Goal: Task Accomplishment & Management: Manage account settings

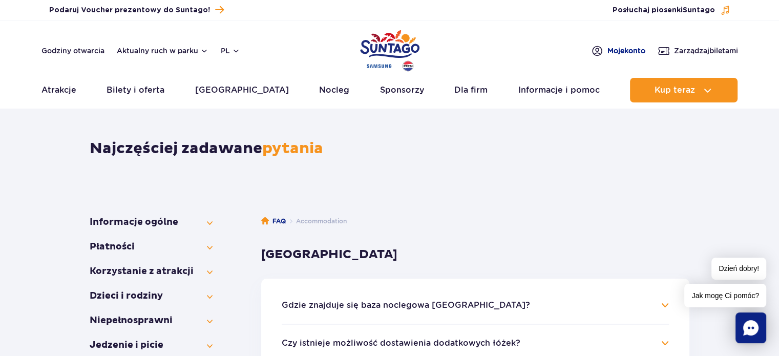
click at [619, 50] on span "Moje konto" at bounding box center [627, 51] width 38 height 10
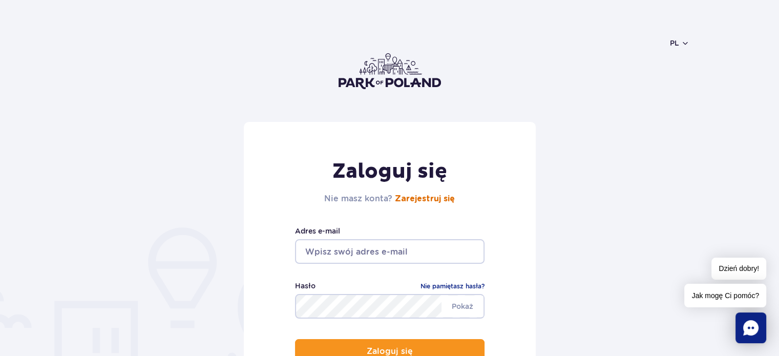
click at [428, 198] on link "Zarejestruj się" at bounding box center [425, 199] width 60 height 8
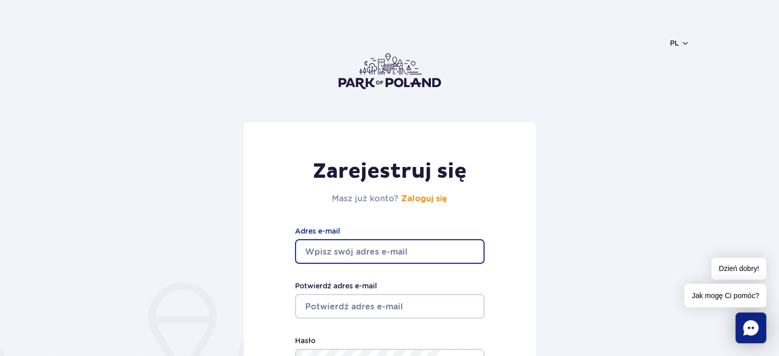
click at [383, 251] on input "Adres e-mail" at bounding box center [390, 251] width 190 height 25
click at [406, 252] on input "kgajewska72@qmail" at bounding box center [390, 251] width 190 height 25
type input "kgajewska72@qmail.com"
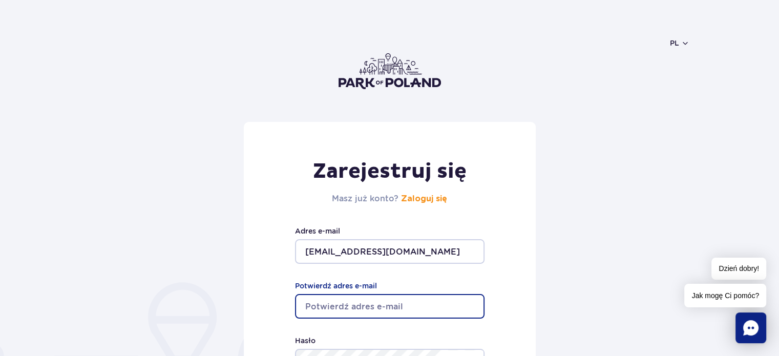
click at [381, 307] on input "Potwierdź adres e-mail" at bounding box center [390, 306] width 190 height 25
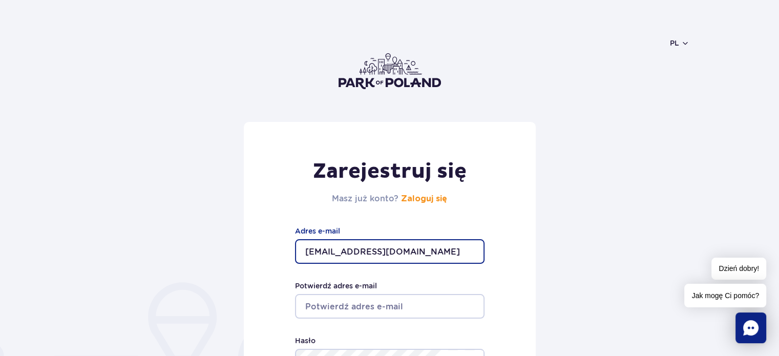
drag, startPoint x: 422, startPoint y: 250, endPoint x: 273, endPoint y: 249, distance: 149.1
click at [273, 249] on div "Zarejestruj się Masz już konto? Zaloguj się kgajewska72@qmail.com Adres e-mail …" at bounding box center [390, 297] width 292 height 350
click at [326, 304] on input "Potwierdź adres e-mail" at bounding box center [390, 306] width 190 height 25
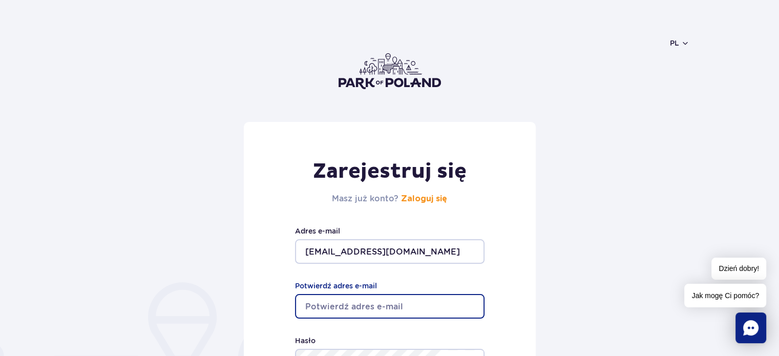
paste input "kgajewska72@qmail.com"
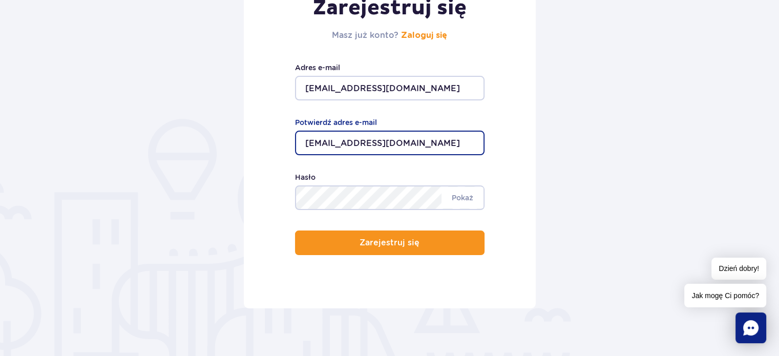
scroll to position [201, 0]
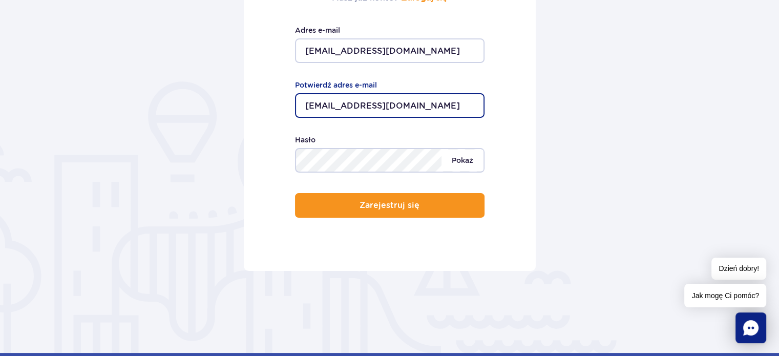
type input "kgajewska72@qmail.com"
click at [427, 164] on div "Minimum 8 znaków. Pokaż Hasło" at bounding box center [390, 153] width 190 height 38
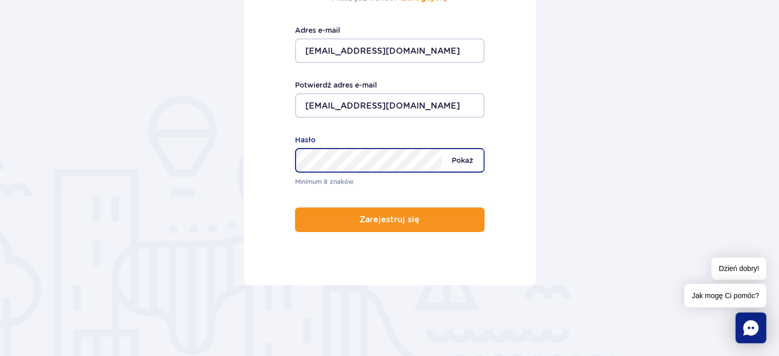
click at [465, 140] on div "Minimum 8 znaków. Pokaż Hasło" at bounding box center [390, 160] width 190 height 53
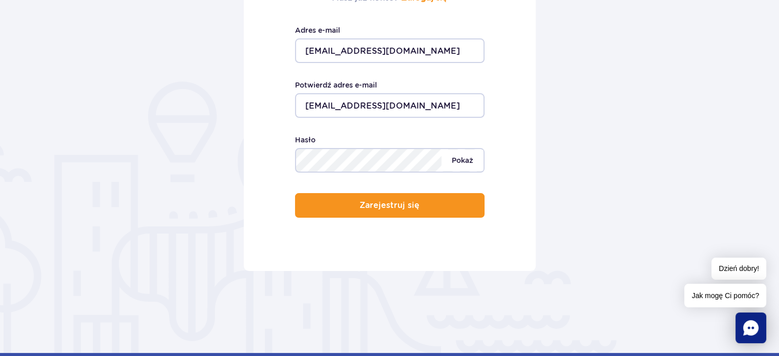
click at [465, 161] on span "Pokaż" at bounding box center [463, 161] width 42 height 22
click at [411, 163] on div "Minimum 8 znaków. Ukryj Hasło" at bounding box center [390, 153] width 190 height 38
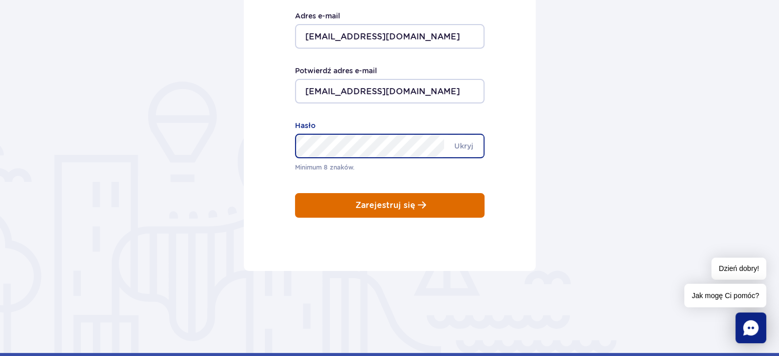
click at [395, 199] on button "Zarejestruj się" at bounding box center [390, 205] width 190 height 25
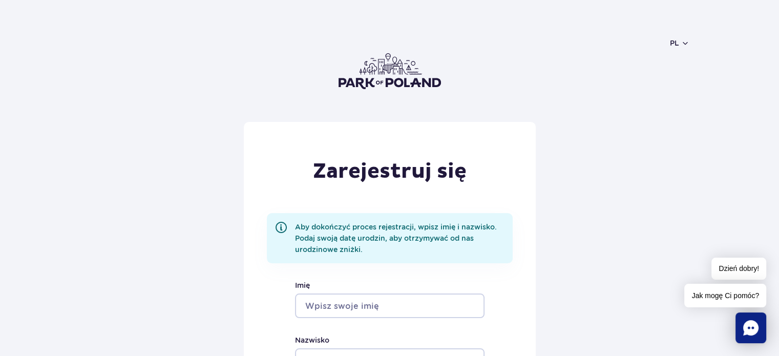
click at [370, 308] on input "Imię" at bounding box center [390, 306] width 190 height 25
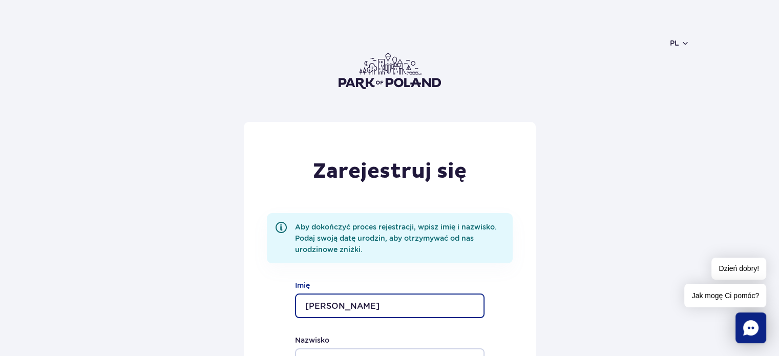
type input "Katarzyna"
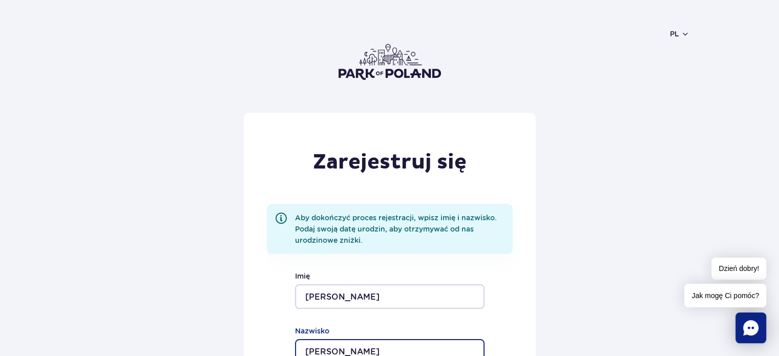
type input "[PERSON_NAME]"
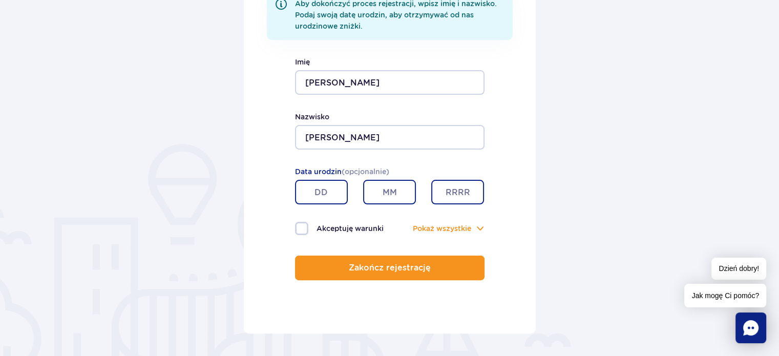
scroll to position [237, 0]
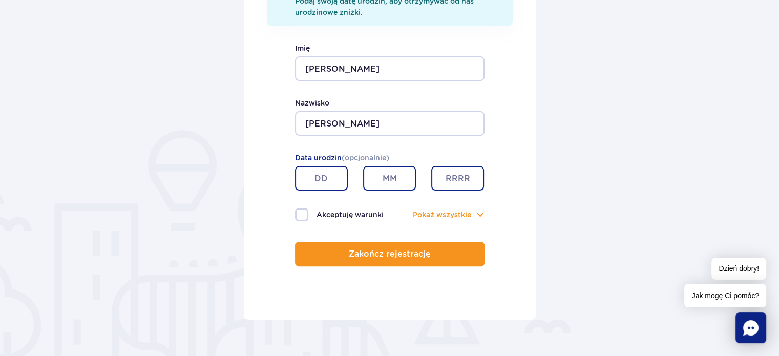
drag, startPoint x: 311, startPoint y: 179, endPoint x: 382, endPoint y: 178, distance: 71.3
click at [382, 178] on div at bounding box center [390, 178] width 205 height 25
type input "08"
click at [412, 176] on input "text" at bounding box center [389, 178] width 53 height 25
type input "09"
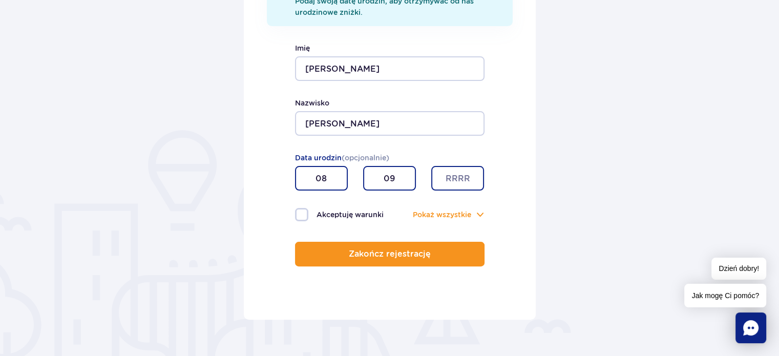
click at [451, 176] on input "text" at bounding box center [458, 178] width 53 height 25
type input "1972"
click at [299, 213] on label "Akceptuję warunki" at bounding box center [342, 214] width 95 height 13
click at [299, 210] on input "Akceptuję warunki" at bounding box center [300, 209] width 11 height 2
checkbox input "true"
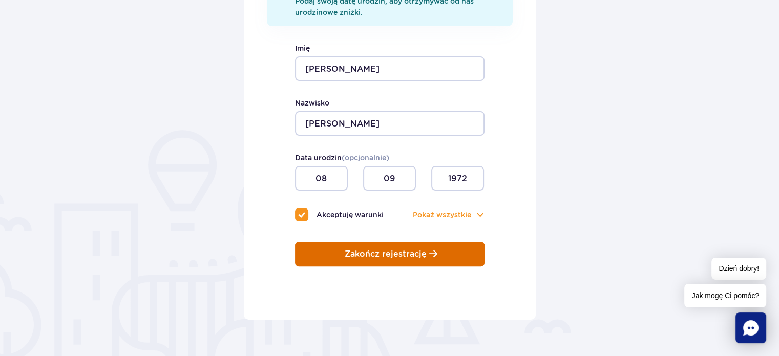
click at [403, 254] on p "Zakończ rejestrację" at bounding box center [386, 254] width 82 height 9
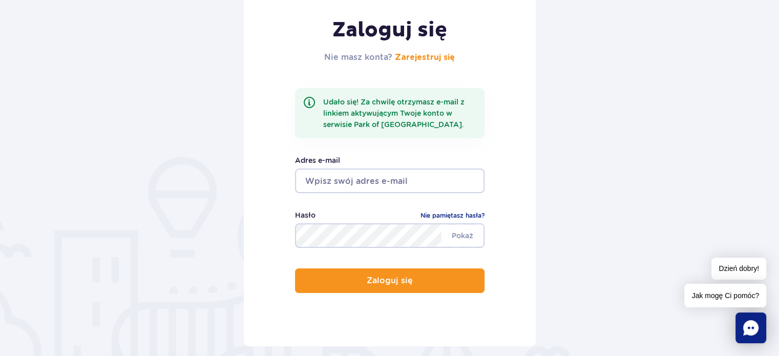
scroll to position [139, 0]
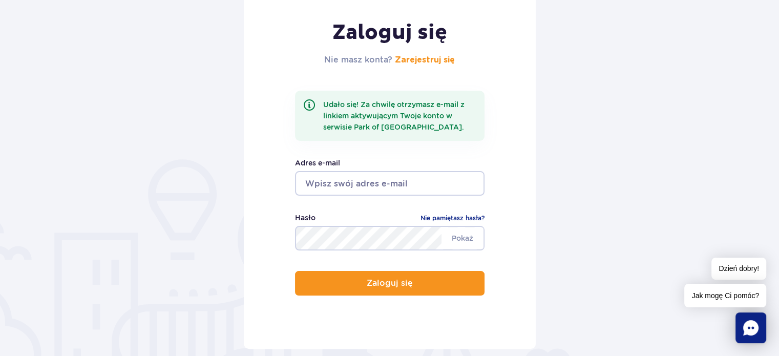
click at [397, 185] on input "email" at bounding box center [390, 183] width 190 height 25
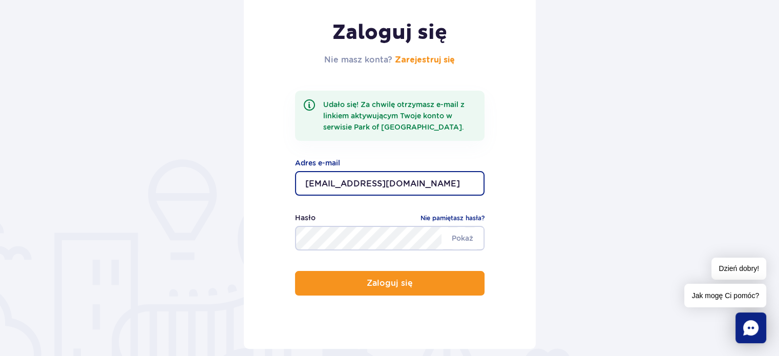
type input "[EMAIL_ADDRESS][DOMAIN_NAME]"
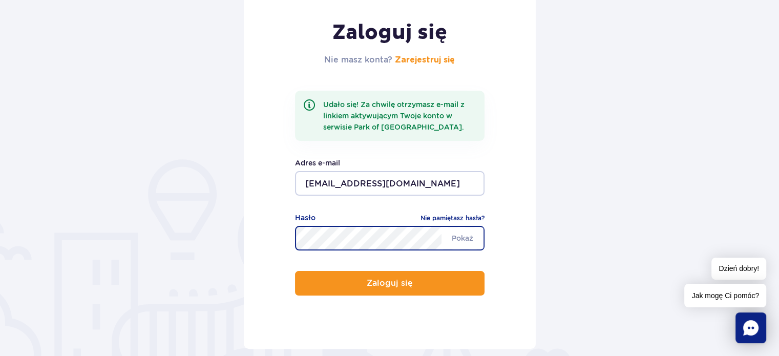
click at [273, 175] on div "Zaloguj się Nie masz konta? Zarejestruj się Udało się! Za chwilę otrzymasz e-ma…" at bounding box center [390, 166] width 292 height 366
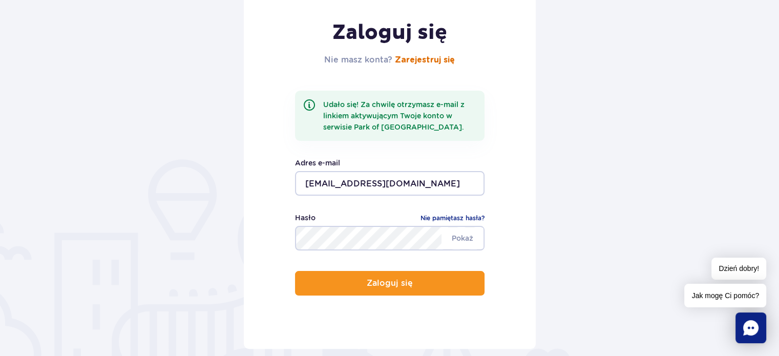
click at [429, 60] on link "Zarejestruj się" at bounding box center [425, 60] width 60 height 8
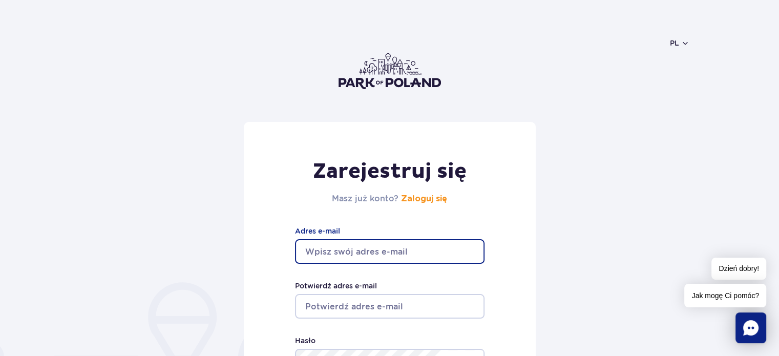
click at [369, 249] on input "Adres e-mail" at bounding box center [390, 251] width 190 height 25
type input "[EMAIL_ADDRESS][DOMAIN_NAME]"
click at [364, 303] on input "Potwierdź adres e-mail" at bounding box center [390, 306] width 190 height 25
drag, startPoint x: 430, startPoint y: 252, endPoint x: 275, endPoint y: 253, distance: 155.8
click at [275, 253] on div "Zarejestruj się Masz już konto? Zaloguj się kgajewska72@gmail.com Adres e-mail …" at bounding box center [390, 297] width 292 height 350
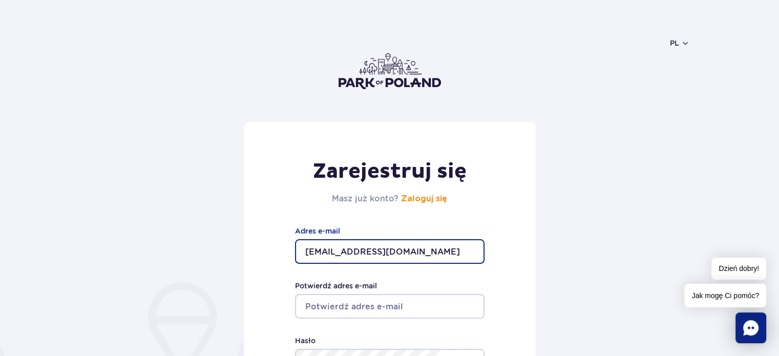
click at [311, 305] on input "Potwierdź adres e-mail" at bounding box center [390, 306] width 190 height 25
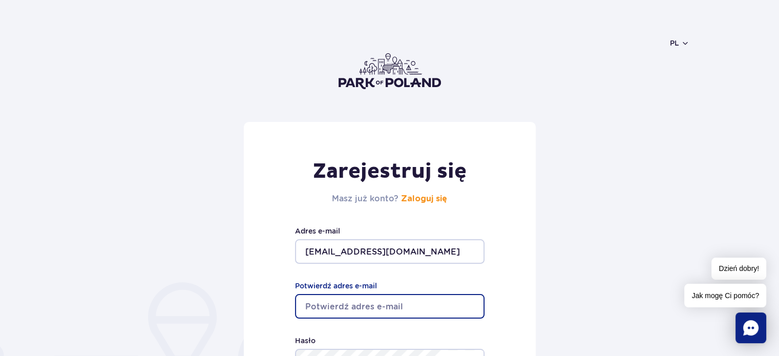
paste input "kgajewska72@gmail.com"
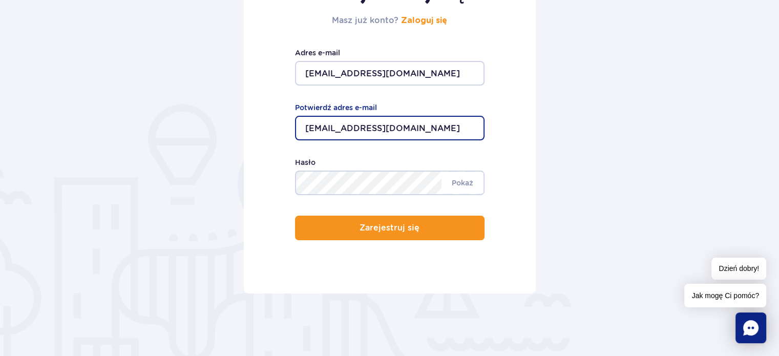
scroll to position [195, 0]
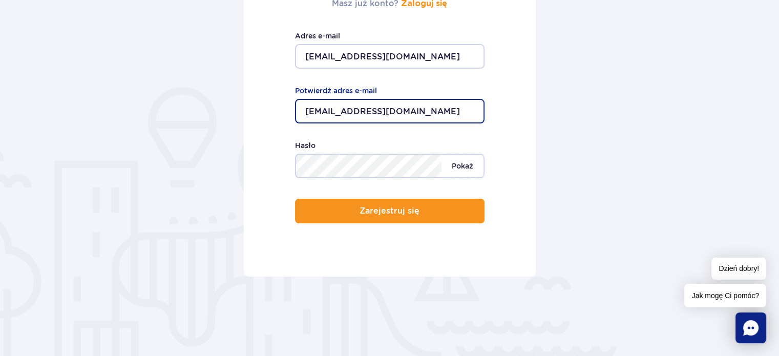
type input "kgajewska72@gmail.com"
click at [442, 161] on span "Pokaż" at bounding box center [463, 166] width 42 height 22
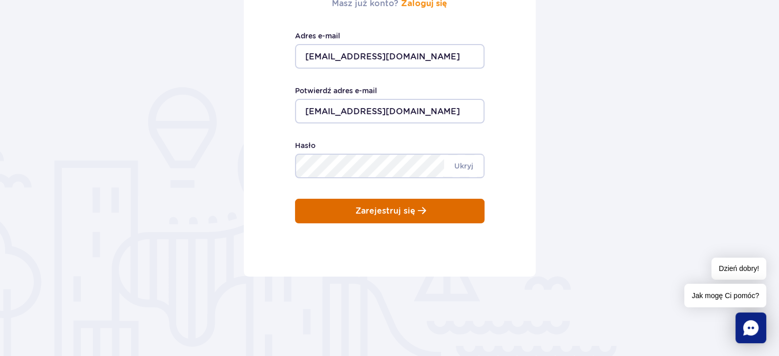
click at [371, 210] on p "Zarejestruj się" at bounding box center [386, 211] width 60 height 9
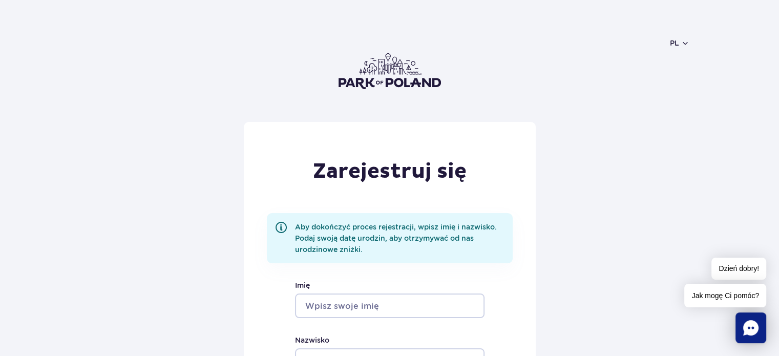
click at [378, 303] on input "Imię" at bounding box center [390, 306] width 190 height 25
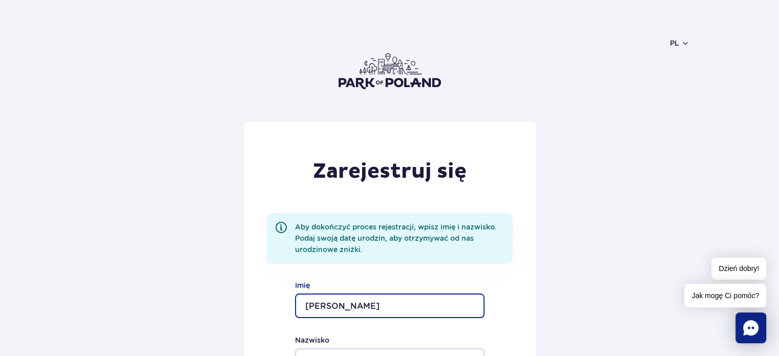
type input "[PERSON_NAME]"
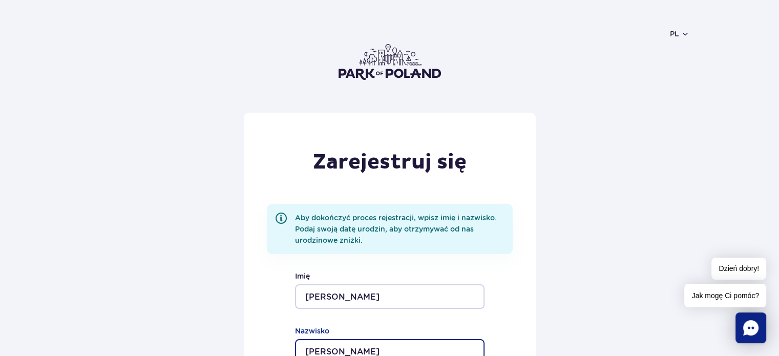
type input "[PERSON_NAME]"
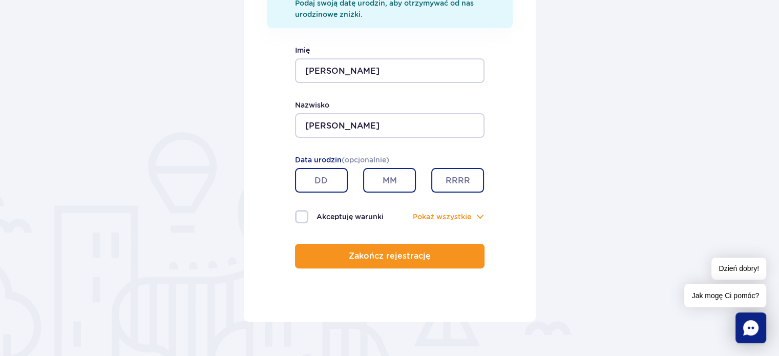
scroll to position [237, 0]
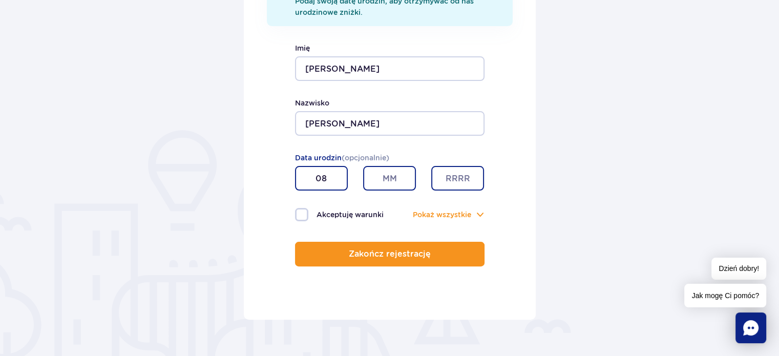
type input "0"
type input "08"
click at [392, 170] on input "text" at bounding box center [389, 178] width 53 height 25
type input "09"
click at [442, 174] on input "text" at bounding box center [458, 178] width 53 height 25
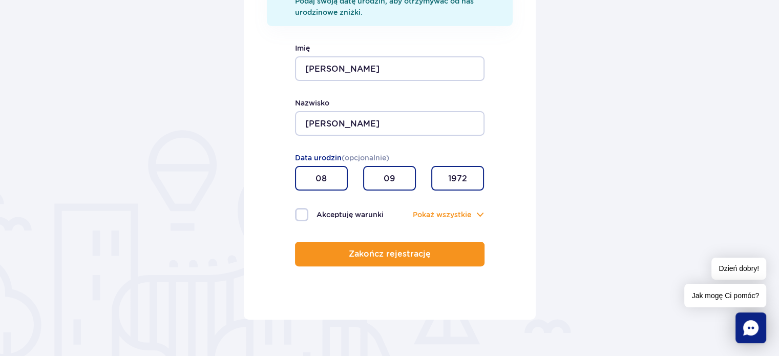
type input "1972"
click at [304, 214] on label "Akceptuję warunki" at bounding box center [342, 214] width 95 height 13
click at [304, 210] on input "Akceptuję warunki" at bounding box center [300, 209] width 11 height 2
checkbox input "true"
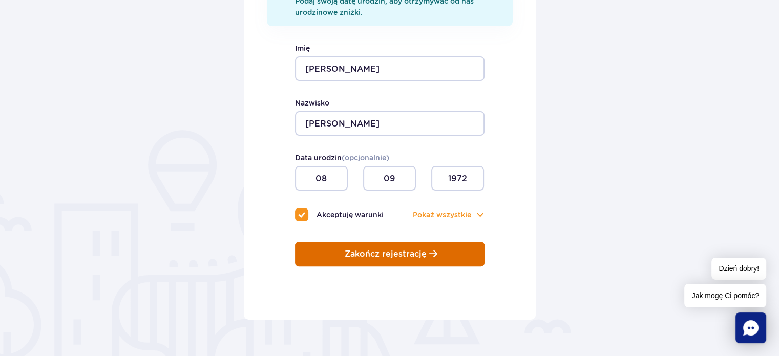
click at [402, 261] on button "Zakończ rejestrację" at bounding box center [390, 254] width 190 height 25
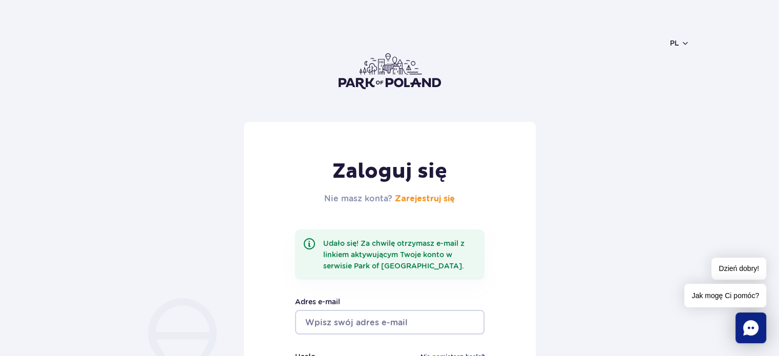
scroll to position [4, 0]
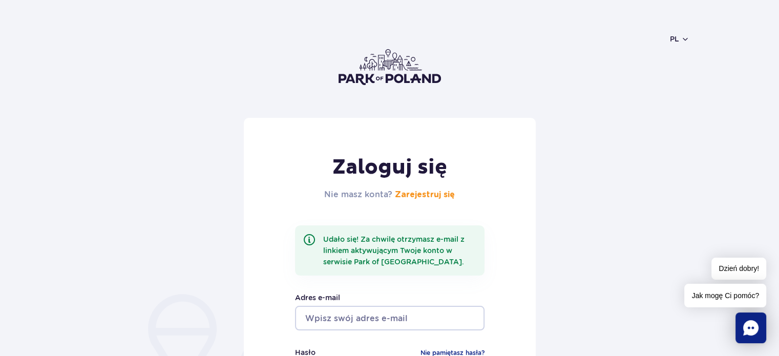
click at [433, 314] on input "email" at bounding box center [390, 318] width 190 height 25
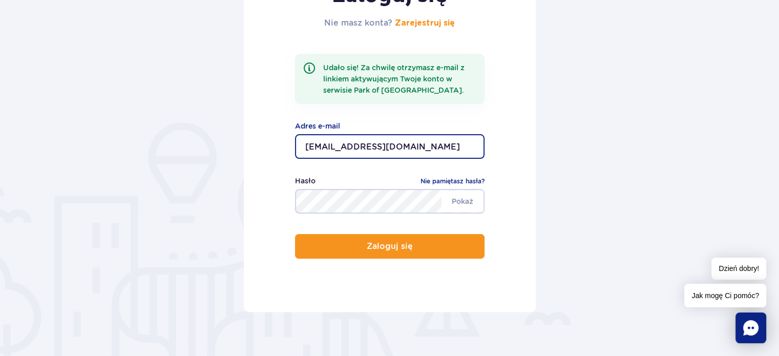
scroll to position [196, 0]
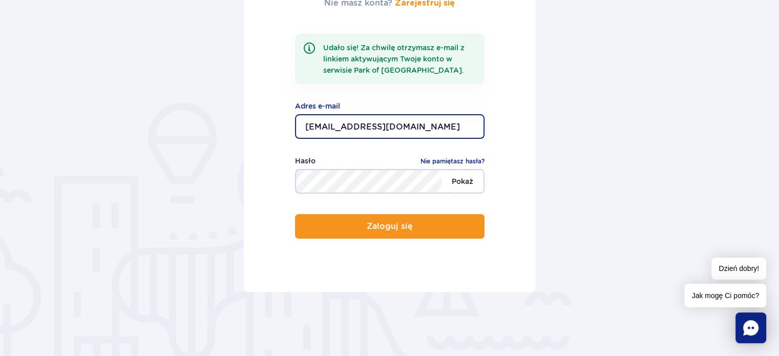
type input "[EMAIL_ADDRESS][DOMAIN_NAME]"
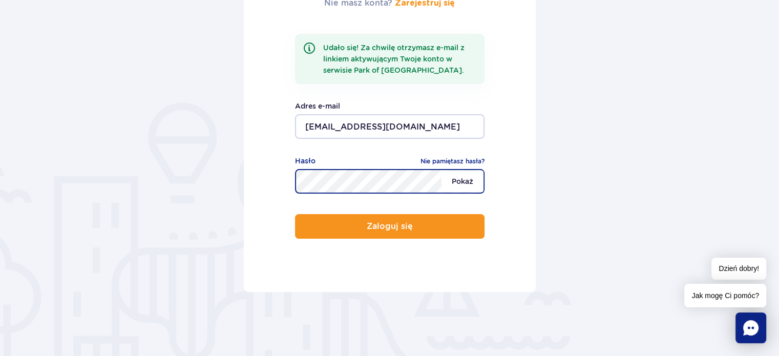
click at [475, 183] on span "Pokaż" at bounding box center [463, 182] width 42 height 22
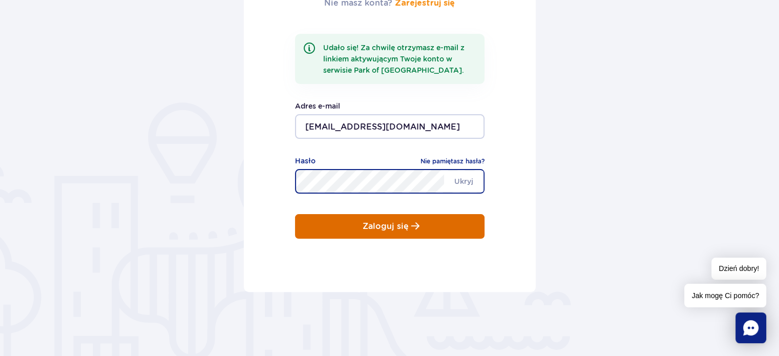
click at [381, 231] on p "Zaloguj się" at bounding box center [386, 226] width 46 height 9
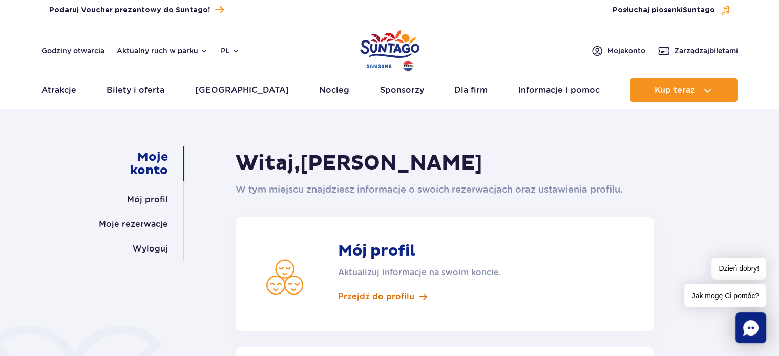
click at [386, 297] on span "Przejdź do profilu" at bounding box center [376, 296] width 76 height 11
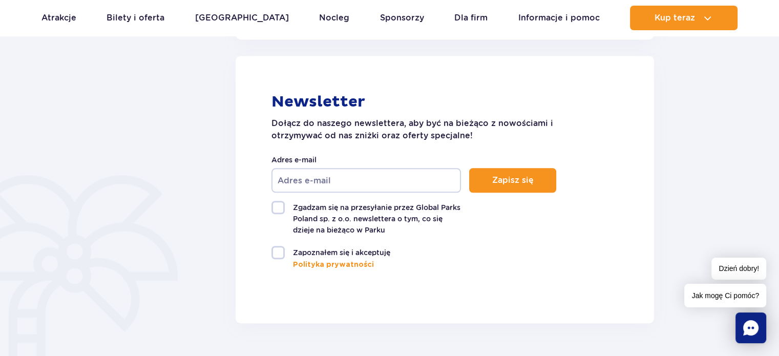
scroll to position [707, 0]
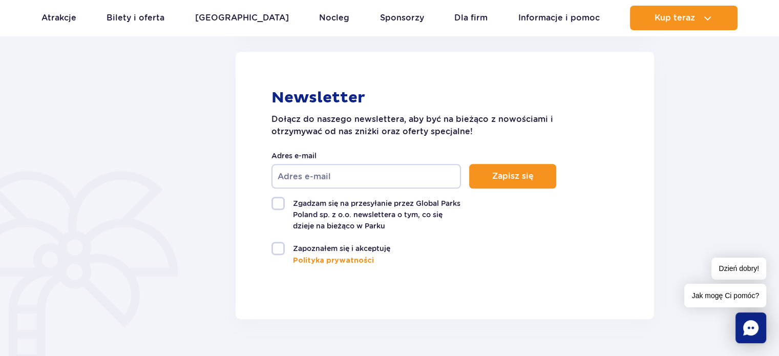
click at [275, 204] on label "Zgadzam się na przesyłanie przez Global Parks Poland sp. z o.o. newslettera o t…" at bounding box center [367, 214] width 190 height 35
click at [275, 199] on input "Zgadzam się na przesyłanie przez Global Parks Poland sp. z o.o. newslettera o t…" at bounding box center [278, 198] width 12 height 2
checkbox input "true"
click at [275, 252] on label "Zapoznałem się i akceptuję" at bounding box center [367, 248] width 190 height 13
click at [275, 244] on input "Zapoznałem się i akceptuję" at bounding box center [278, 243] width 12 height 2
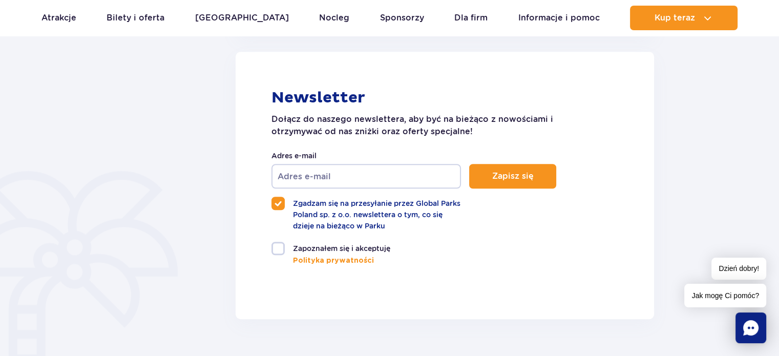
checkbox input "true"
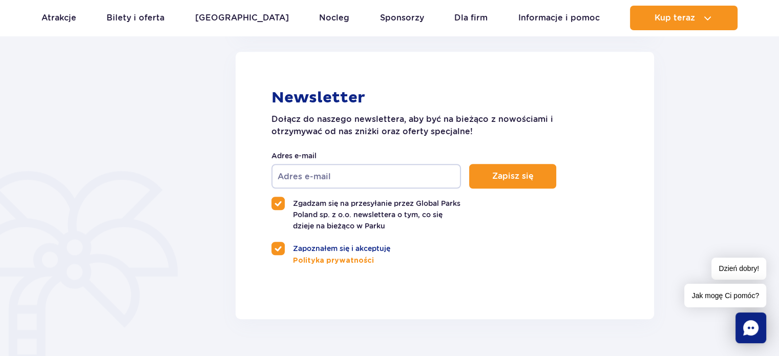
click at [365, 171] on input "Adres e-mail" at bounding box center [367, 176] width 190 height 25
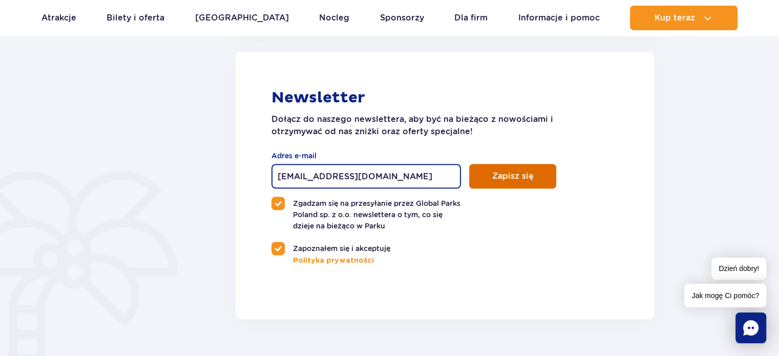
type input "[EMAIL_ADDRESS][DOMAIN_NAME]"
click at [512, 183] on button "Zapisz się" at bounding box center [512, 176] width 87 height 25
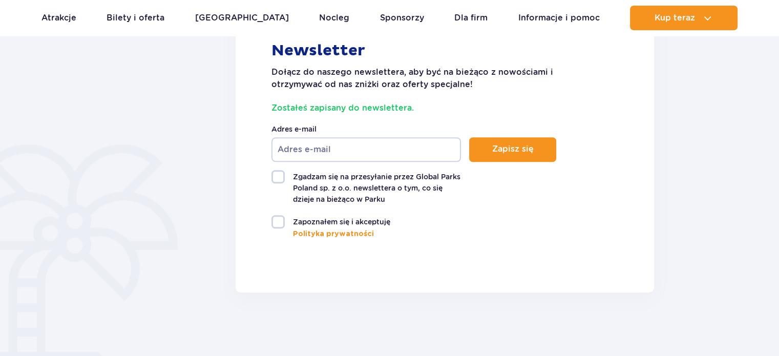
scroll to position [759, 0]
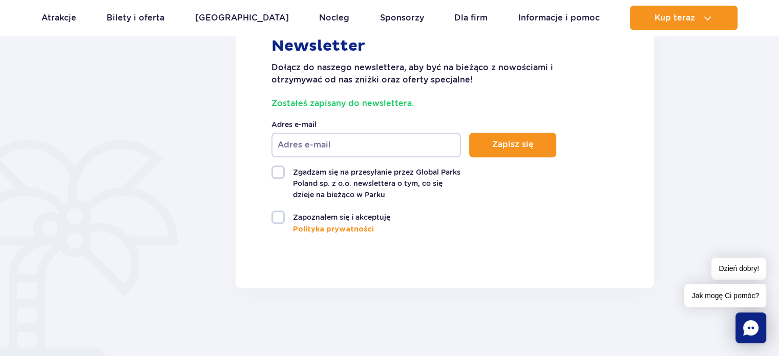
click at [274, 170] on label "Zgadzam się na przesyłanie przez Global Parks Poland sp. z o.o. newslettera o t…" at bounding box center [367, 183] width 190 height 35
click at [274, 168] on input "Zgadzam się na przesyłanie przez Global Parks Poland sp. z o.o. newslettera o t…" at bounding box center [278, 167] width 12 height 2
checkbox input "true"
click at [281, 221] on label "Zapoznałem się i akceptuję" at bounding box center [367, 217] width 190 height 13
click at [281, 213] on input "Zapoznałem się i akceptuję" at bounding box center [278, 212] width 12 height 2
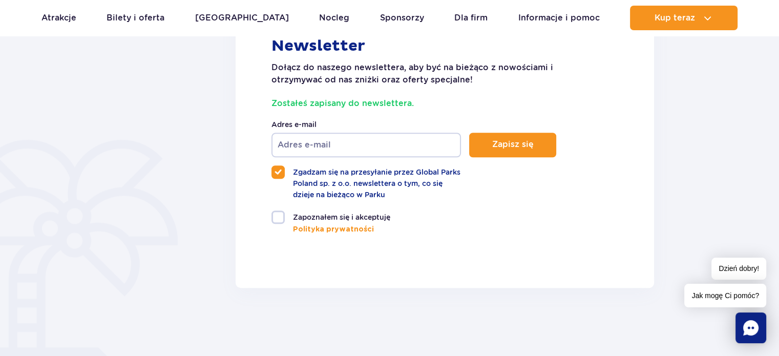
checkbox input "true"
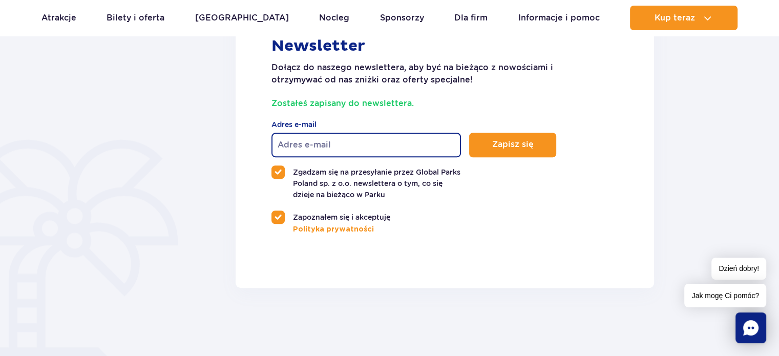
click at [350, 146] on input "Adres e-mail" at bounding box center [367, 145] width 190 height 25
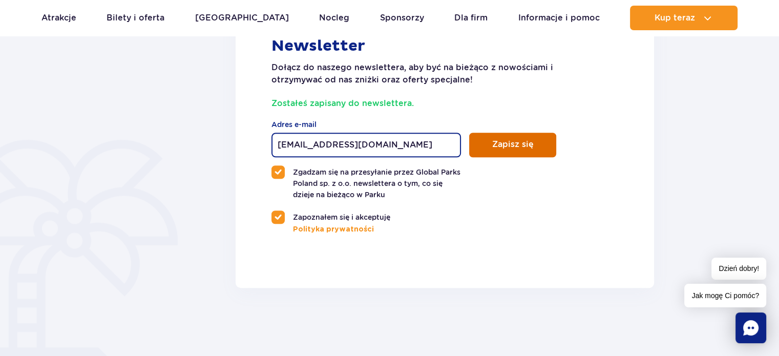
type input "kgajewska72@gmail.com"
click at [506, 150] on button "Zapisz się" at bounding box center [512, 145] width 87 height 25
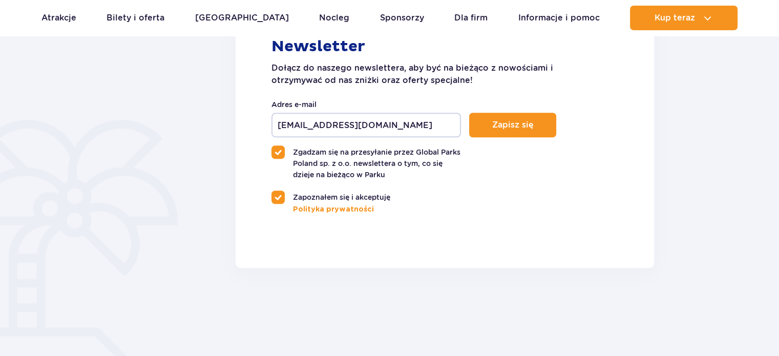
scroll to position [759, 0]
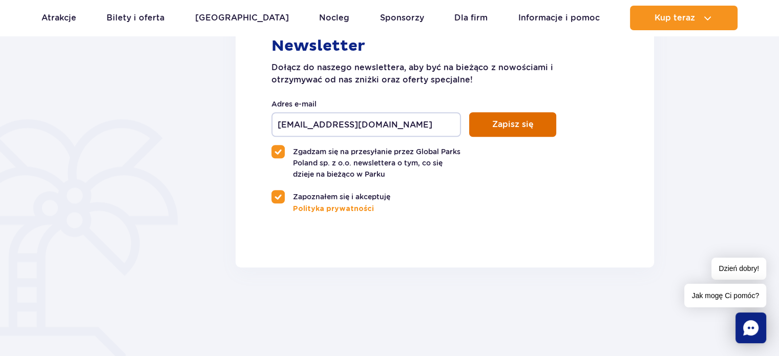
click at [512, 124] on span "Zapisz się" at bounding box center [513, 124] width 42 height 9
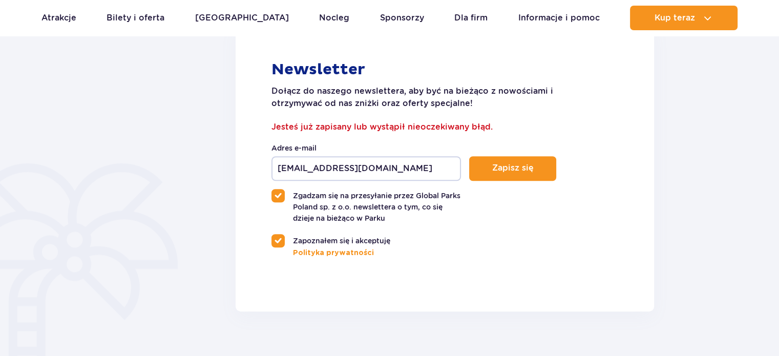
scroll to position [759, 0]
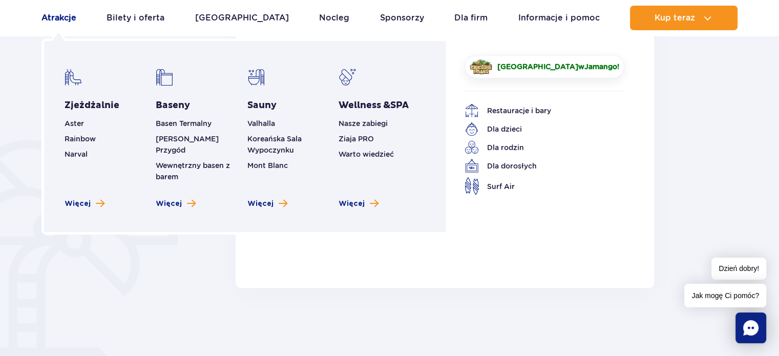
click at [61, 15] on link "Atrakcje" at bounding box center [59, 18] width 35 height 25
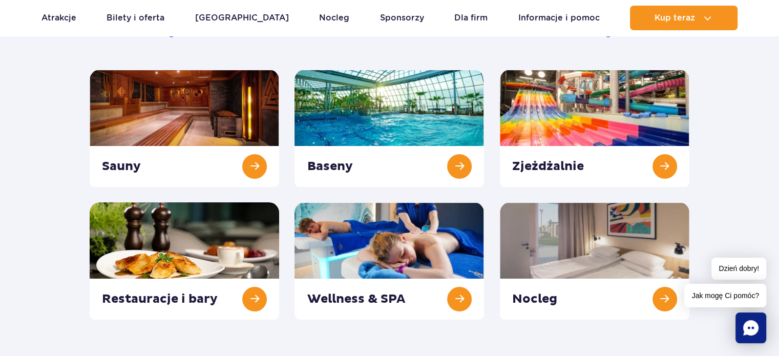
scroll to position [132, 0]
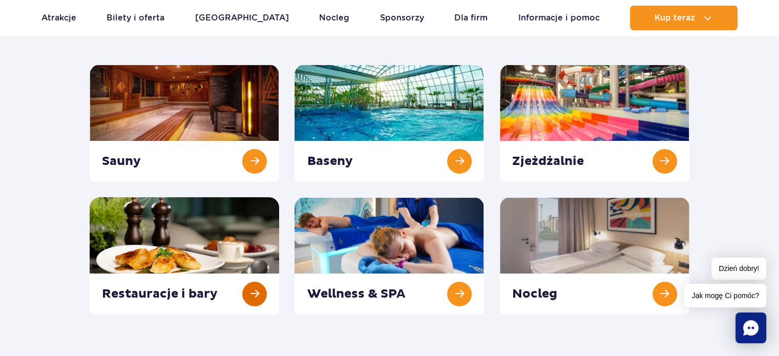
click at [234, 254] on link at bounding box center [185, 255] width 190 height 117
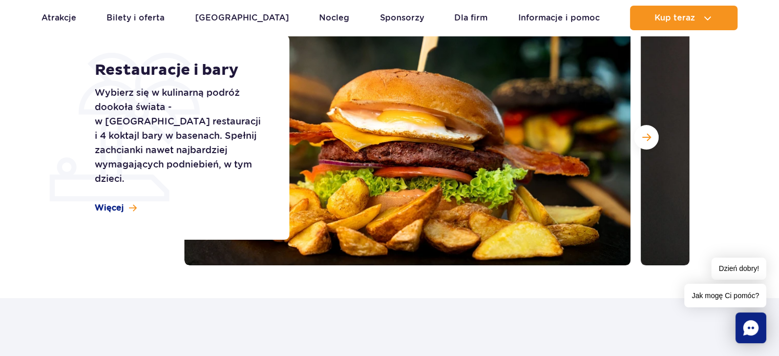
scroll to position [167, 0]
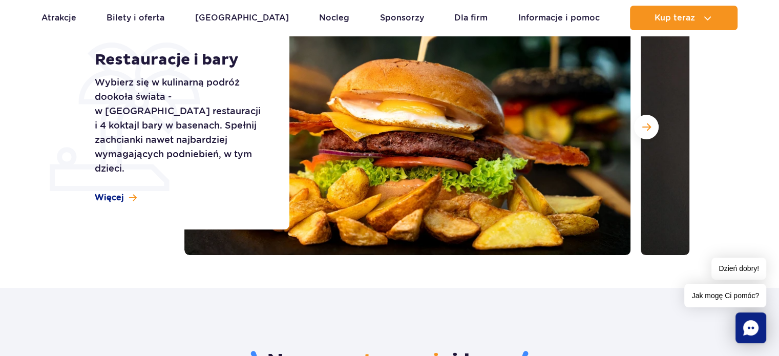
click at [420, 178] on img at bounding box center [407, 127] width 446 height 256
click at [117, 192] on span "Więcej" at bounding box center [109, 197] width 29 height 11
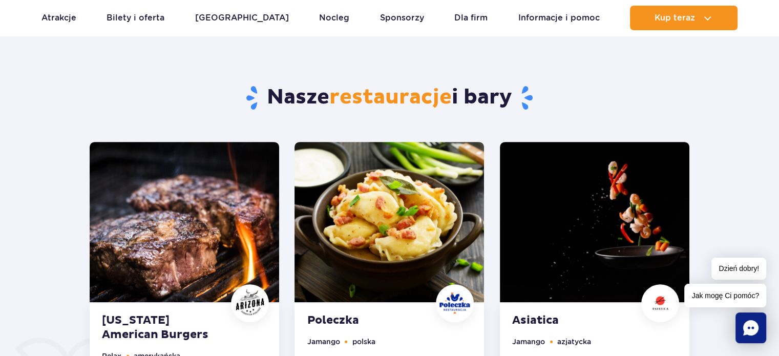
scroll to position [497, 0]
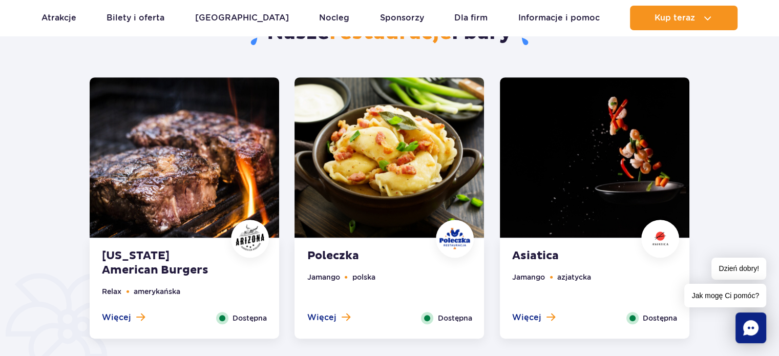
click at [211, 165] on img at bounding box center [185, 157] width 190 height 160
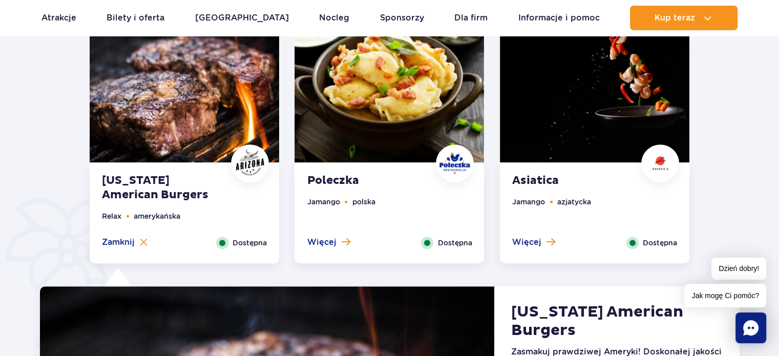
scroll to position [527, 0]
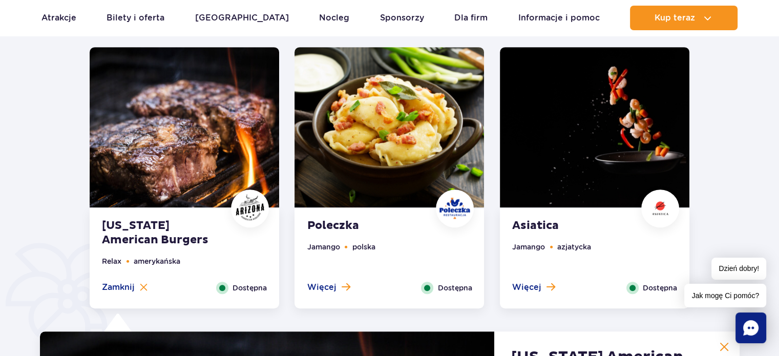
click at [361, 129] on img at bounding box center [390, 127] width 190 height 160
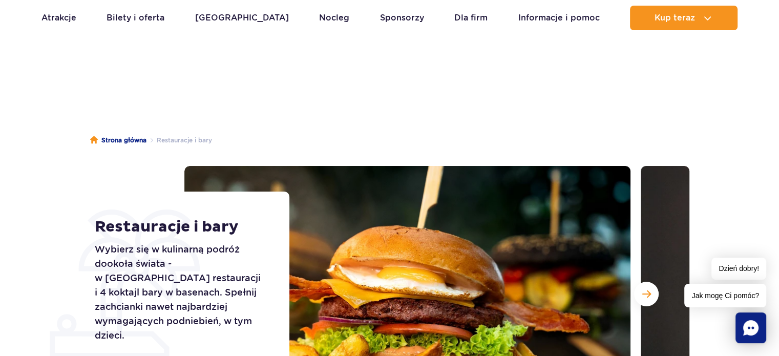
scroll to position [179, 0]
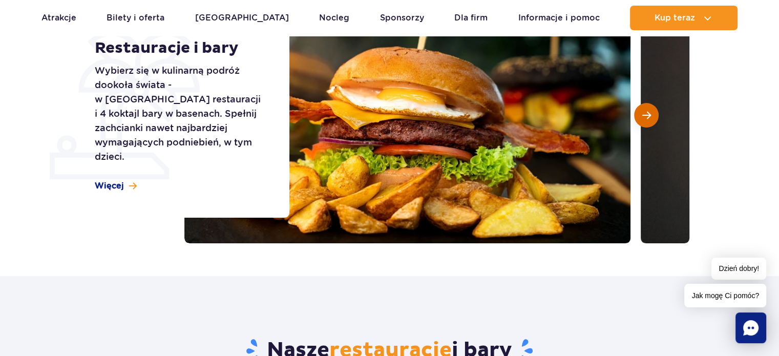
click at [644, 117] on span "Następny slajd" at bounding box center [647, 115] width 9 height 9
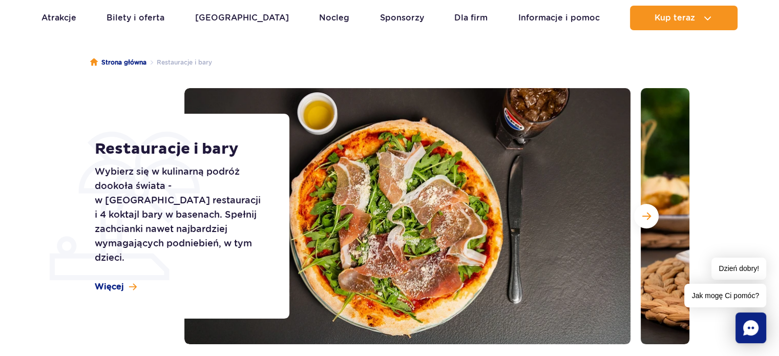
scroll to position [74, 0]
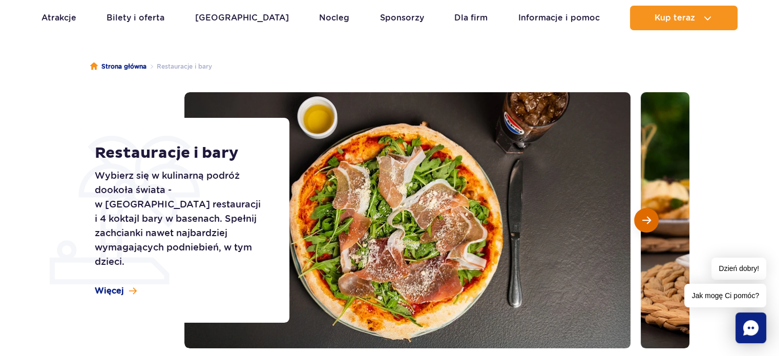
click at [649, 219] on span "Następny slajd" at bounding box center [647, 220] width 9 height 9
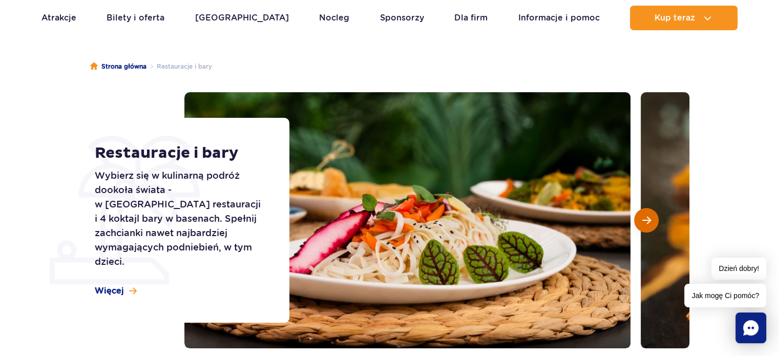
click at [649, 219] on span "Następny slajd" at bounding box center [647, 220] width 9 height 9
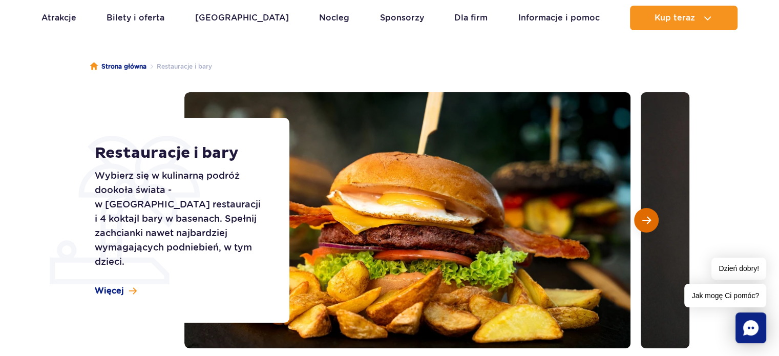
click at [649, 219] on span "Następny slajd" at bounding box center [647, 220] width 9 height 9
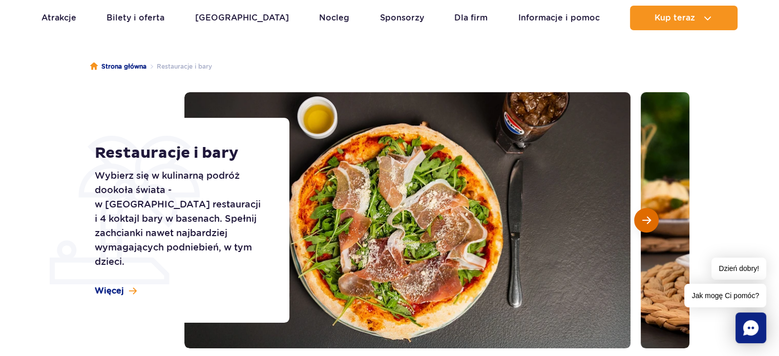
click at [649, 219] on span "Następny slajd" at bounding box center [647, 220] width 9 height 9
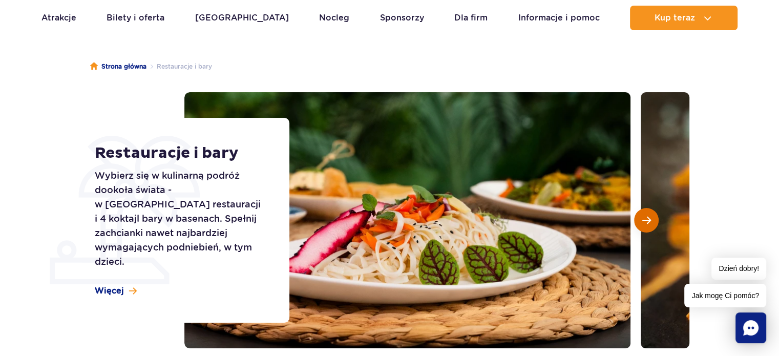
click at [649, 219] on span "Następny slajd" at bounding box center [647, 220] width 9 height 9
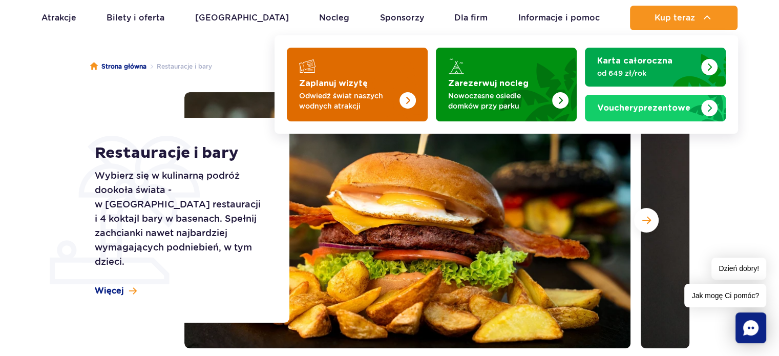
click at [403, 104] on img "Zaplanuj wizytę" at bounding box center [408, 100] width 16 height 16
